Goal: Information Seeking & Learning: Compare options

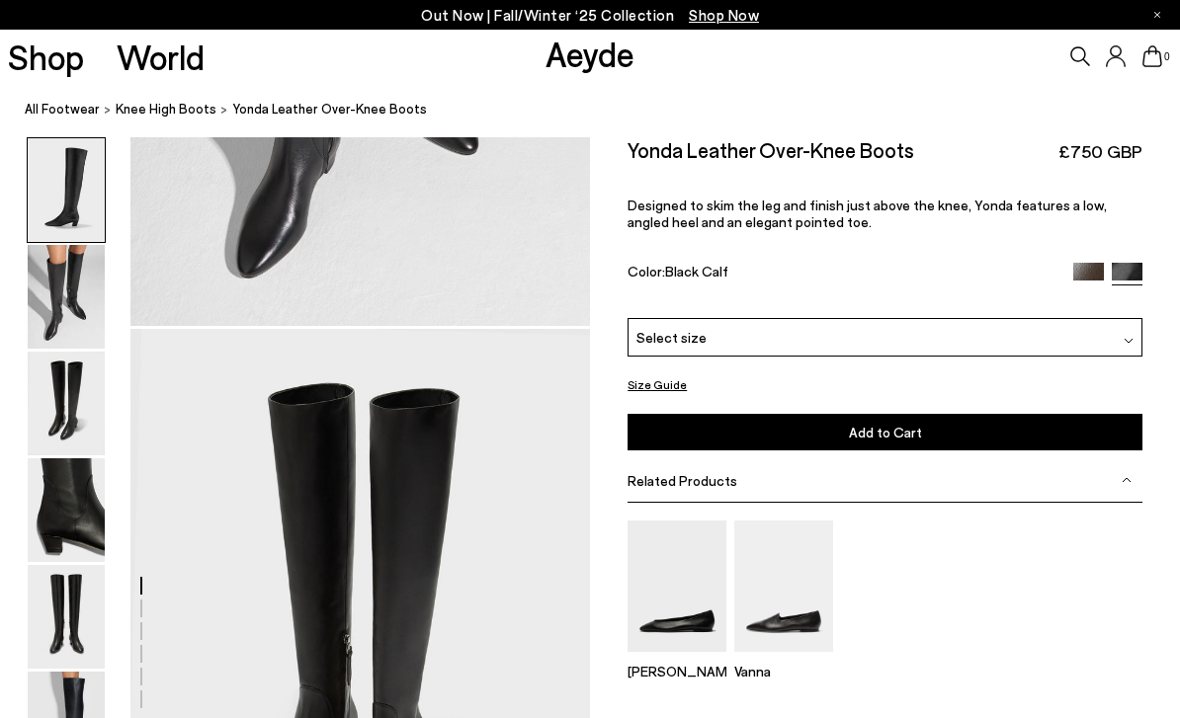
scroll to position [1232, 0]
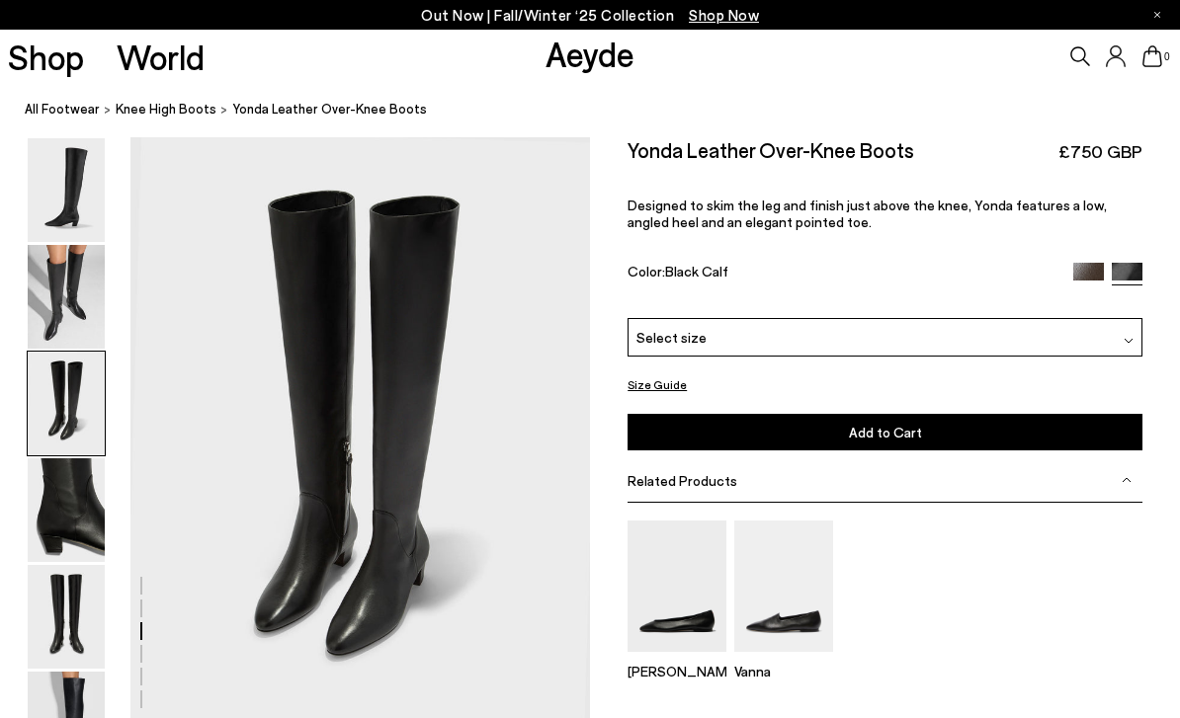
click at [85, 338] on img at bounding box center [66, 297] width 77 height 104
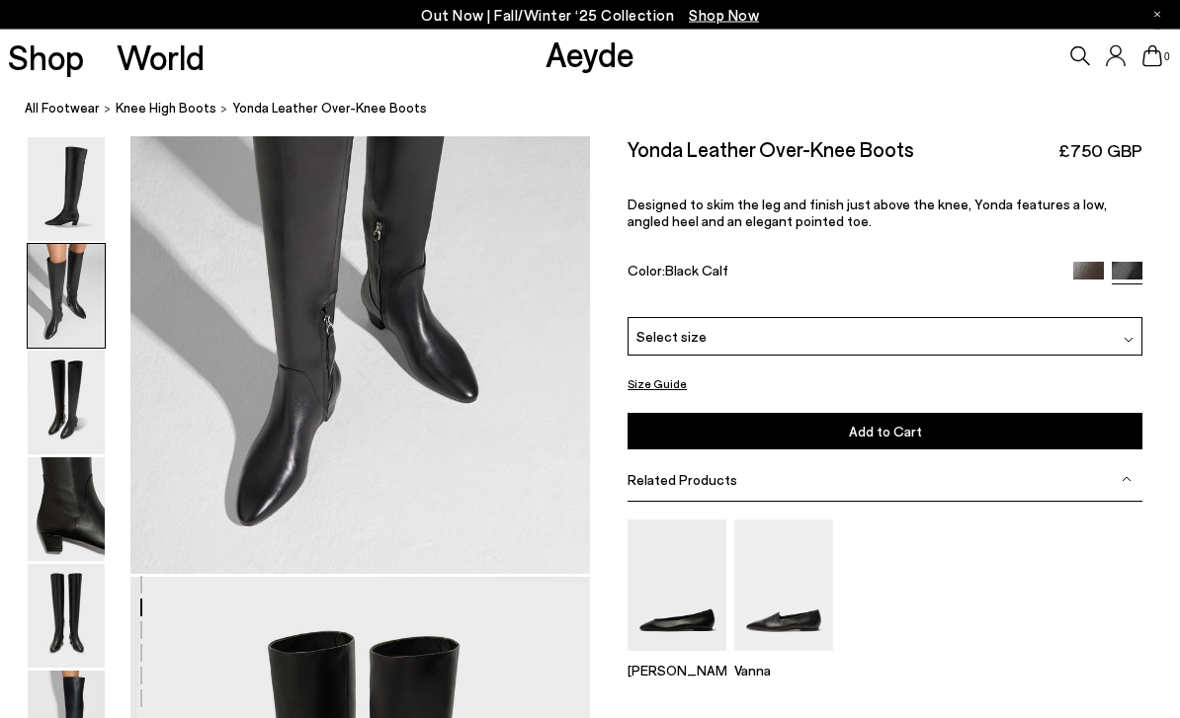
scroll to position [617, 0]
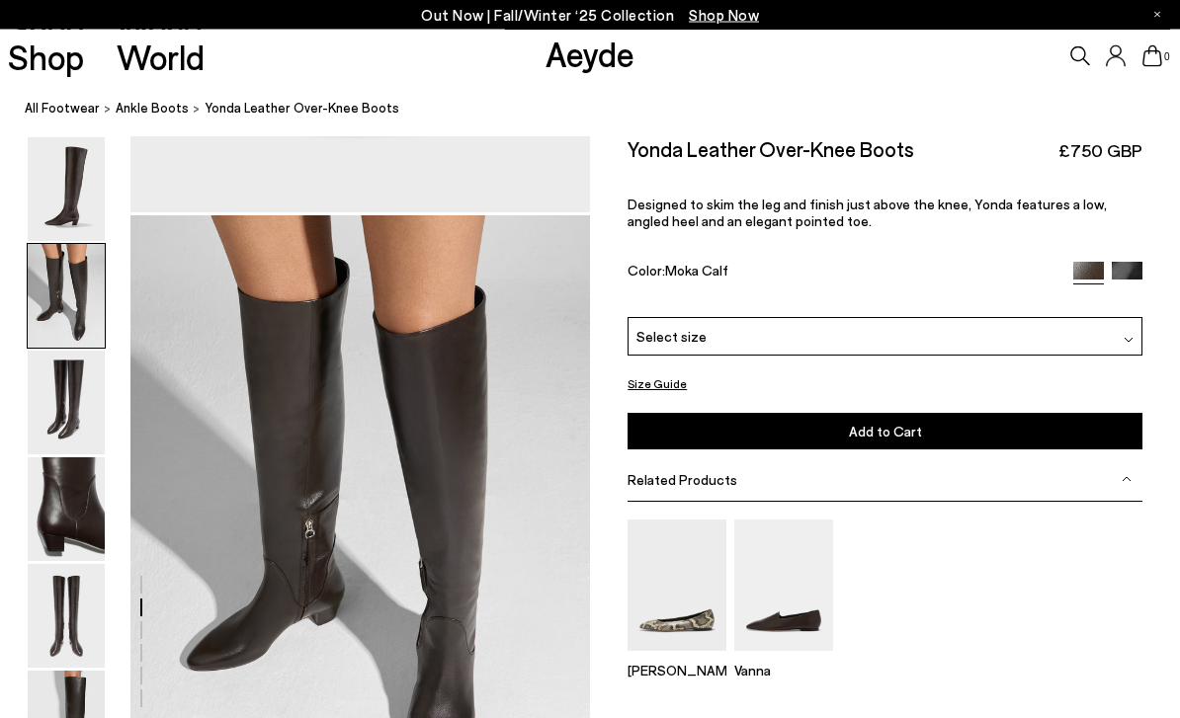
click at [51, 510] on img at bounding box center [66, 511] width 77 height 104
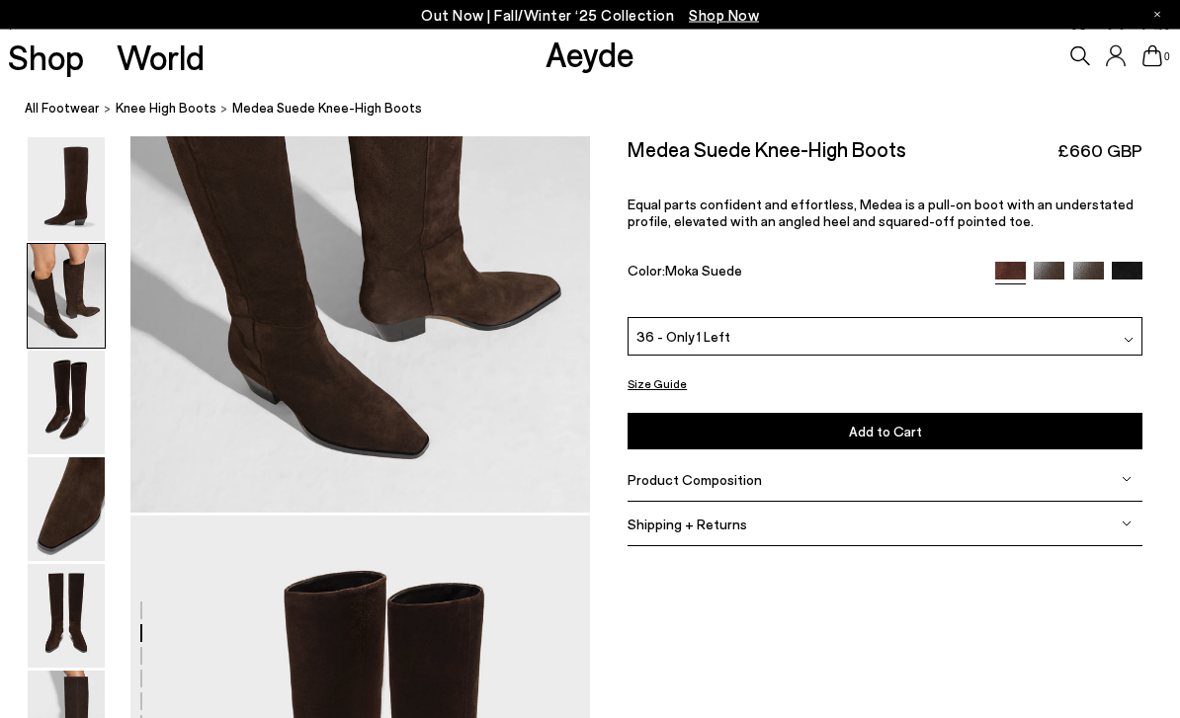
click at [57, 127] on nav "All Footwear knee high boots Medea Suede Knee-High Boots" at bounding box center [602, 110] width 1155 height 54
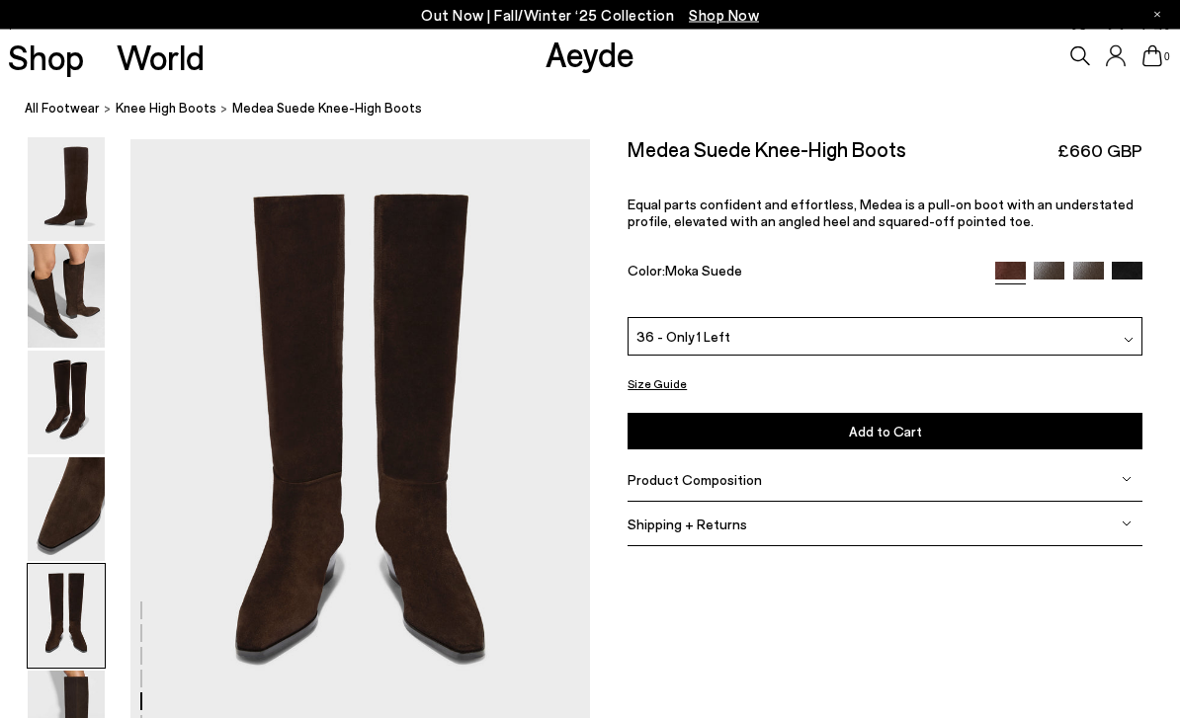
scroll to position [2464, 0]
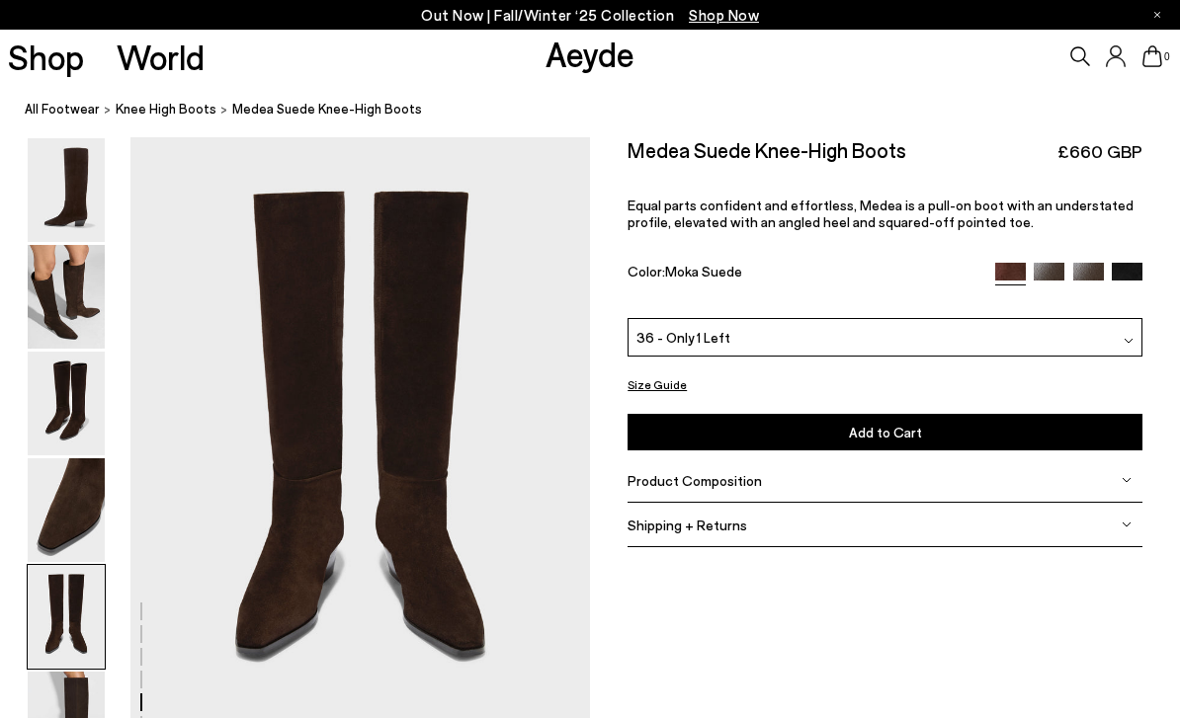
click at [62, 453] on img at bounding box center [66, 404] width 77 height 104
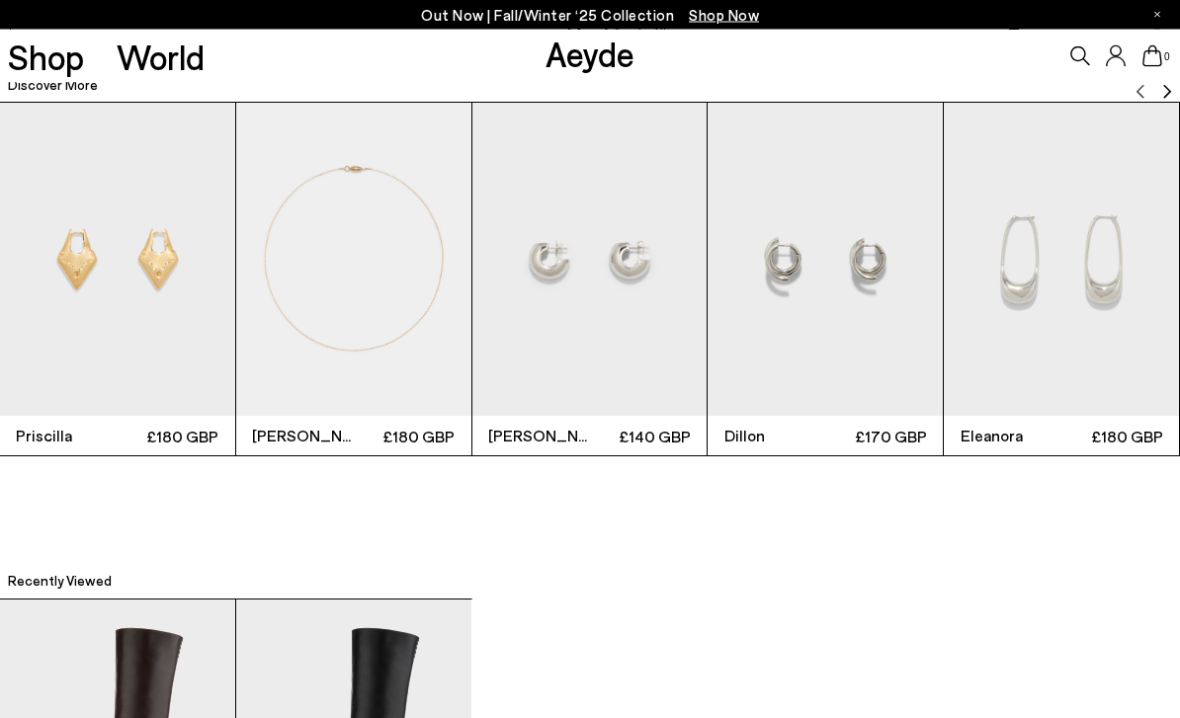
scroll to position [4386, 0]
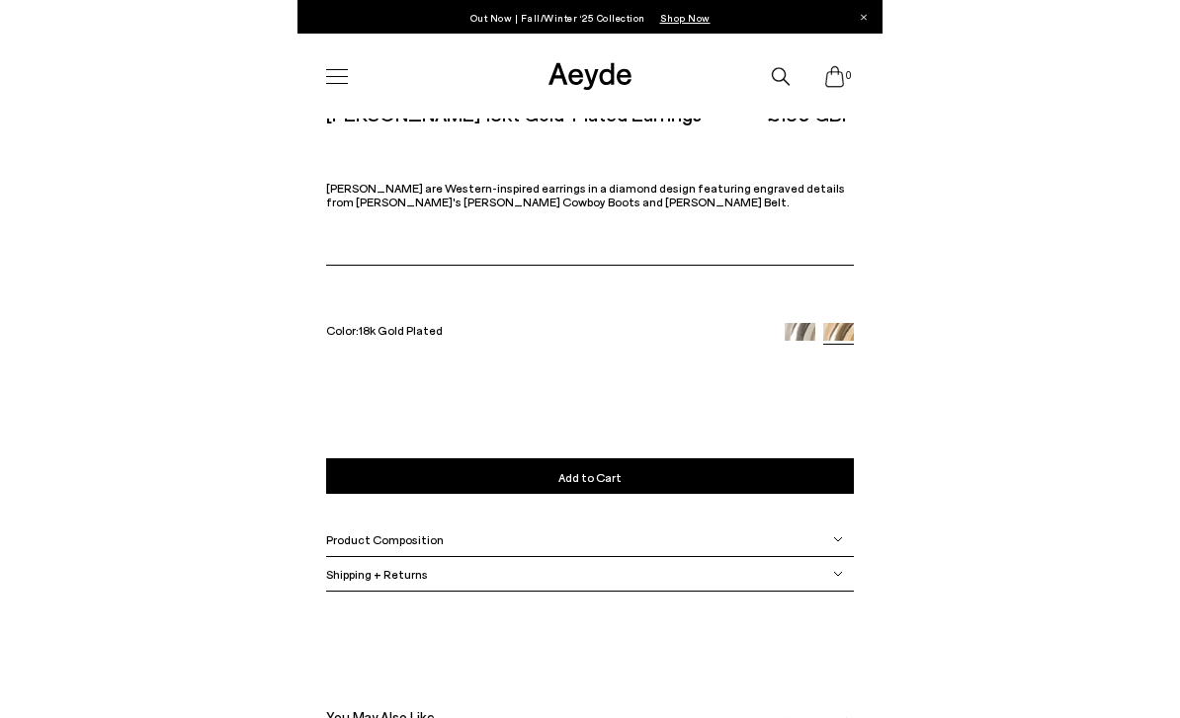
scroll to position [887, 0]
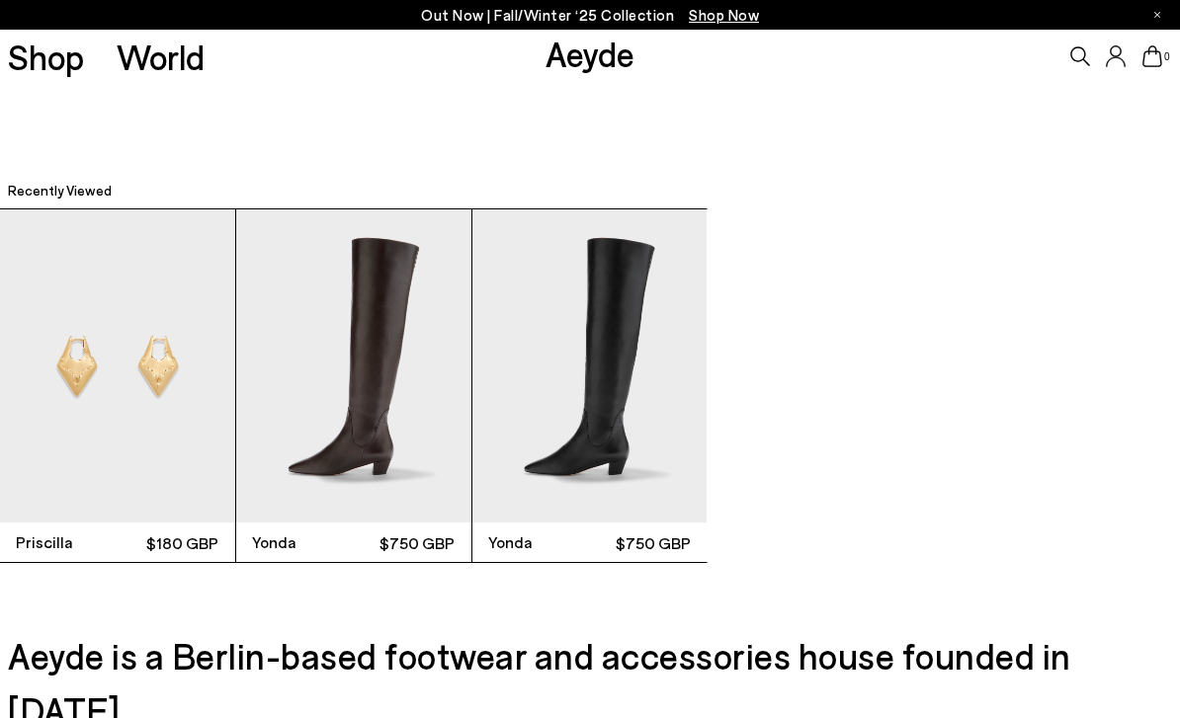
scroll to position [4819, 0]
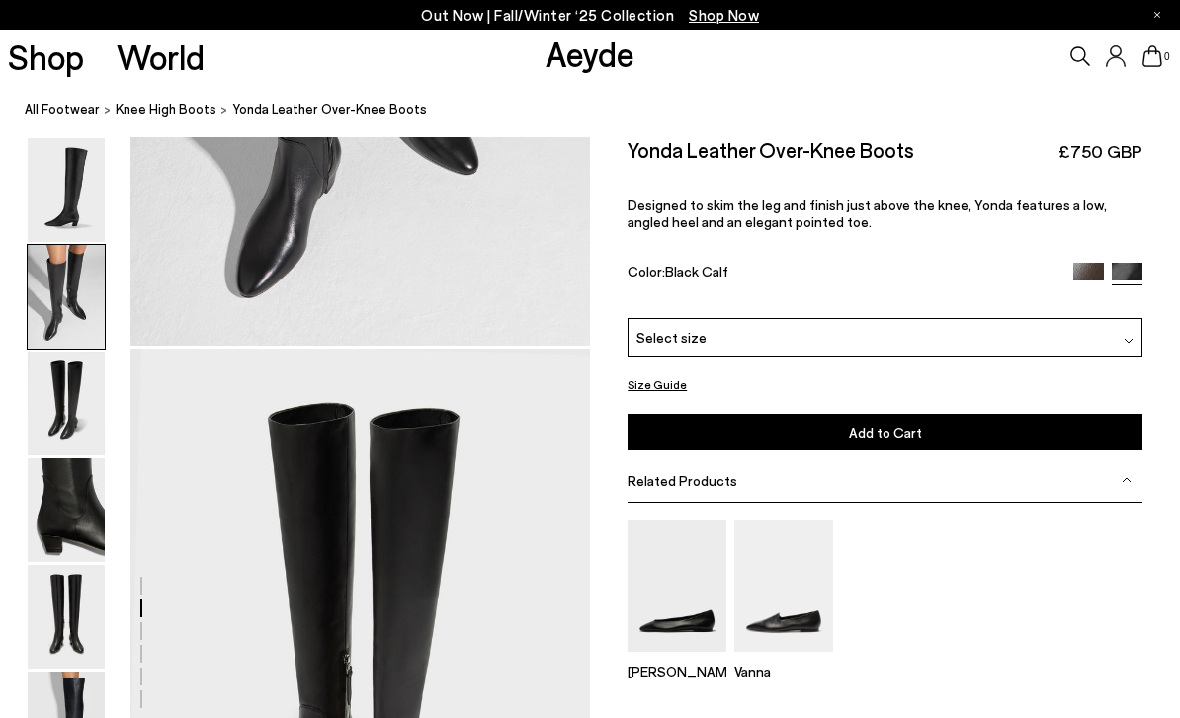
click at [72, 268] on img at bounding box center [66, 297] width 77 height 104
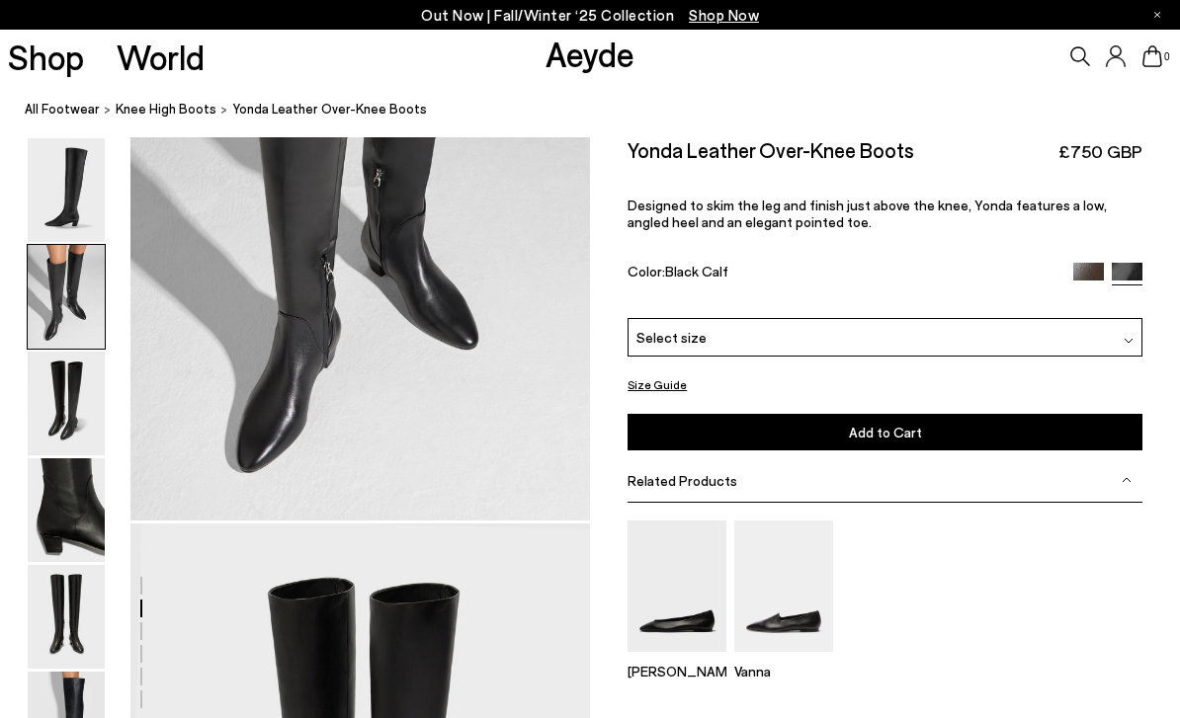
click at [59, 125] on nav "All Footwear knee high boots Yonda Leather Over-Knee Boots" at bounding box center [602, 110] width 1155 height 54
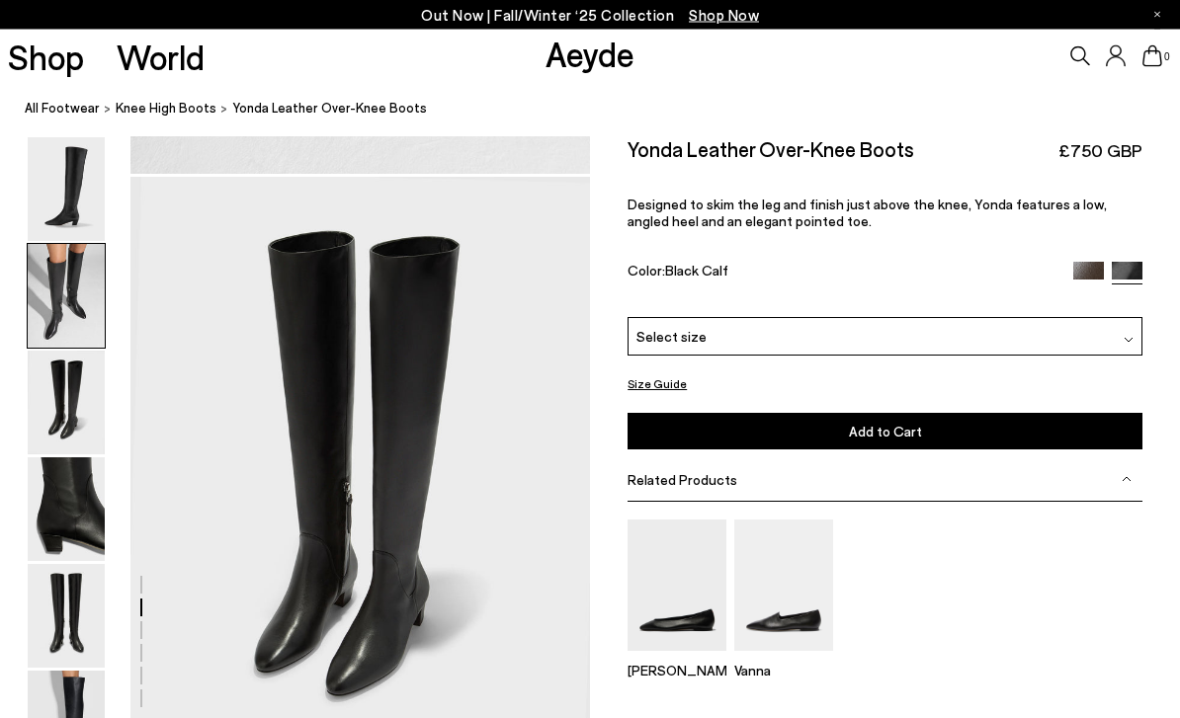
scroll to position [1231, 0]
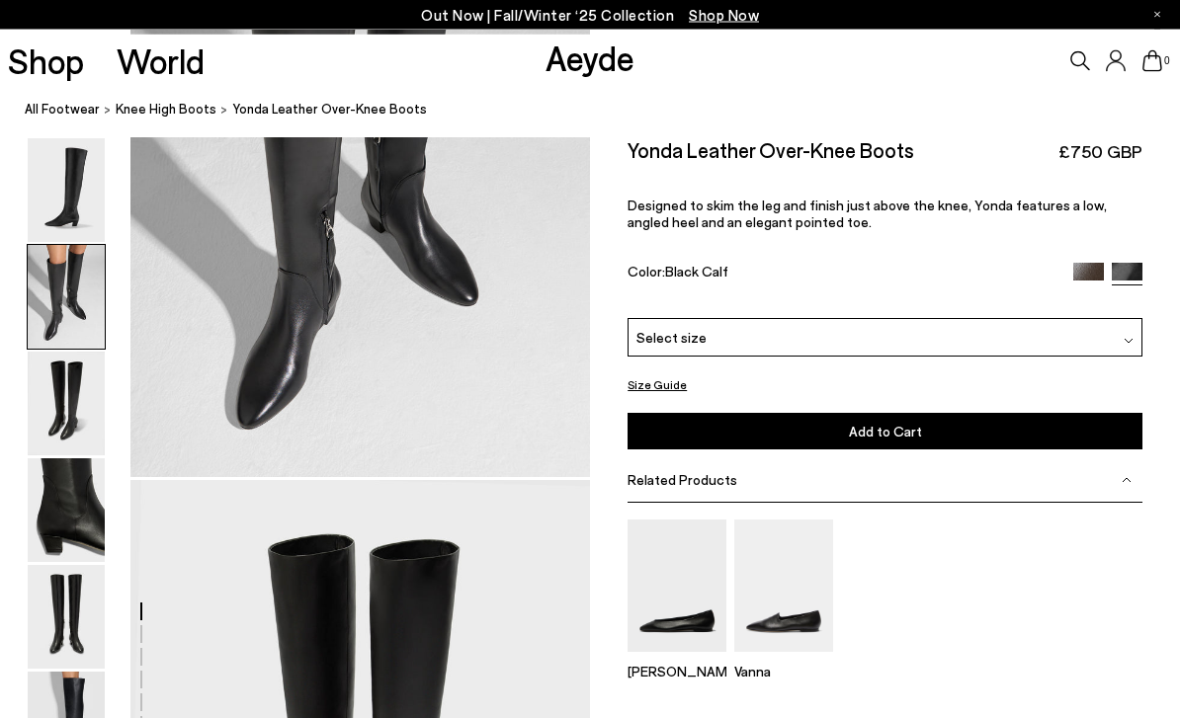
scroll to position [856, 0]
